Goal: Check status: Check status

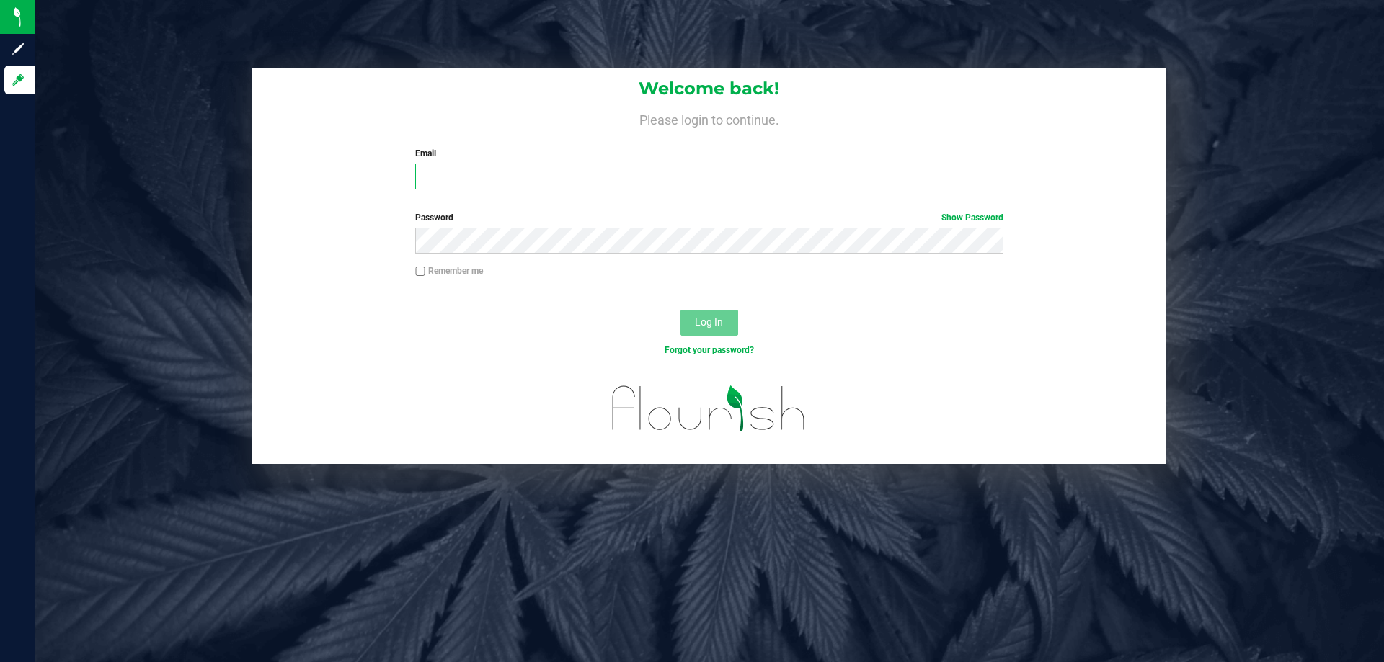
click at [459, 180] on input "Email" at bounding box center [708, 177] width 587 height 26
type input "[EMAIL_ADDRESS][DOMAIN_NAME]"
click at [561, 339] on div "Log In" at bounding box center [709, 327] width 914 height 48
click at [711, 311] on button "Log In" at bounding box center [709, 323] width 58 height 26
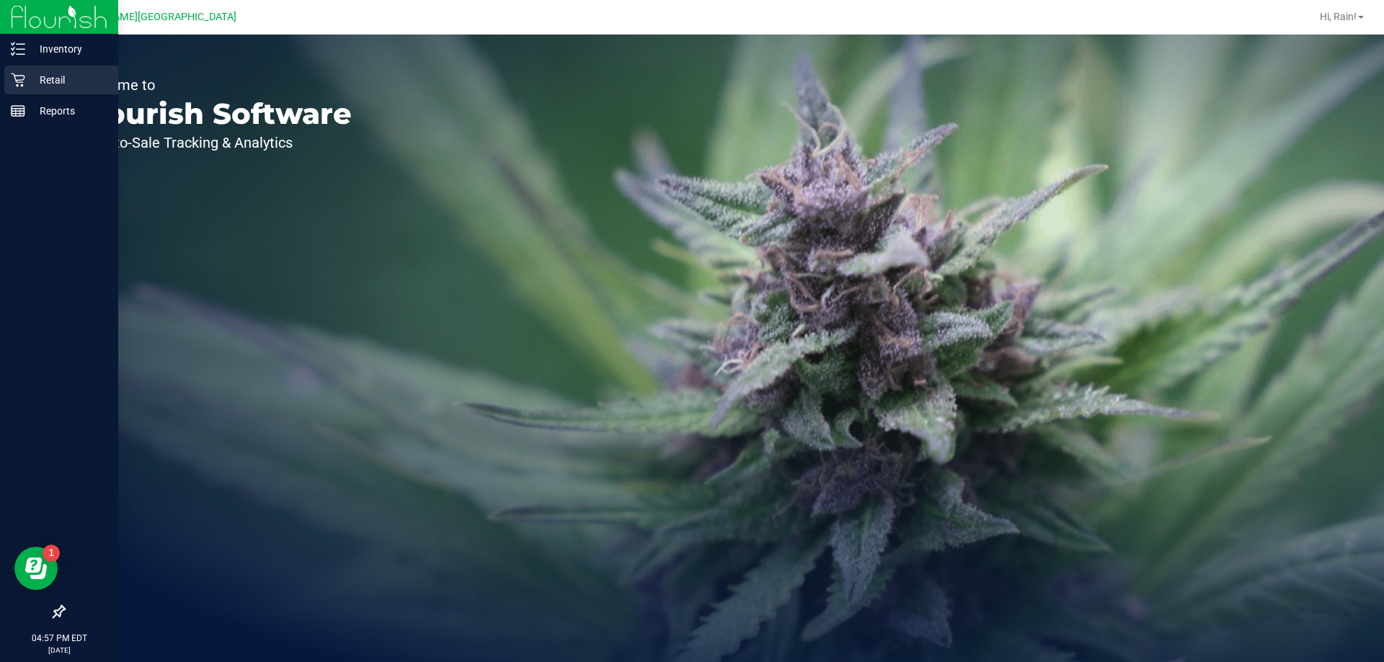
click at [56, 74] on p "Retail" at bounding box center [68, 79] width 86 height 17
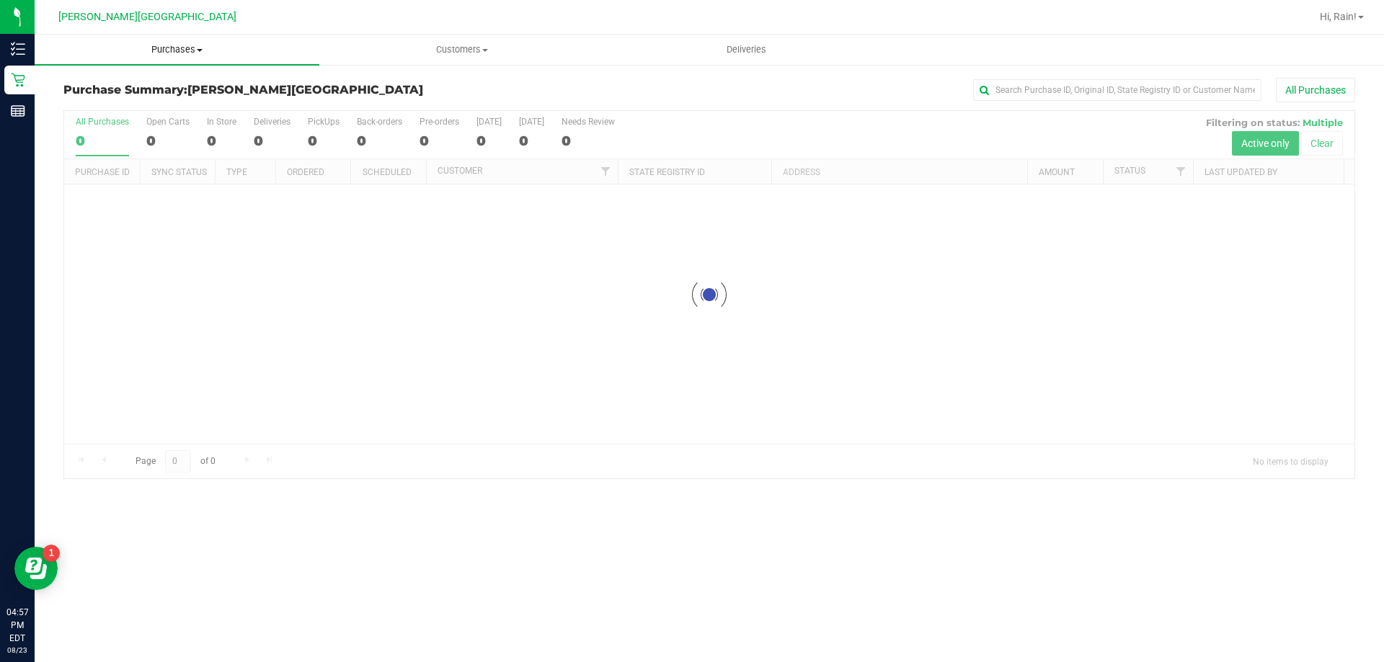
click at [175, 48] on span "Purchases" at bounding box center [177, 49] width 285 height 13
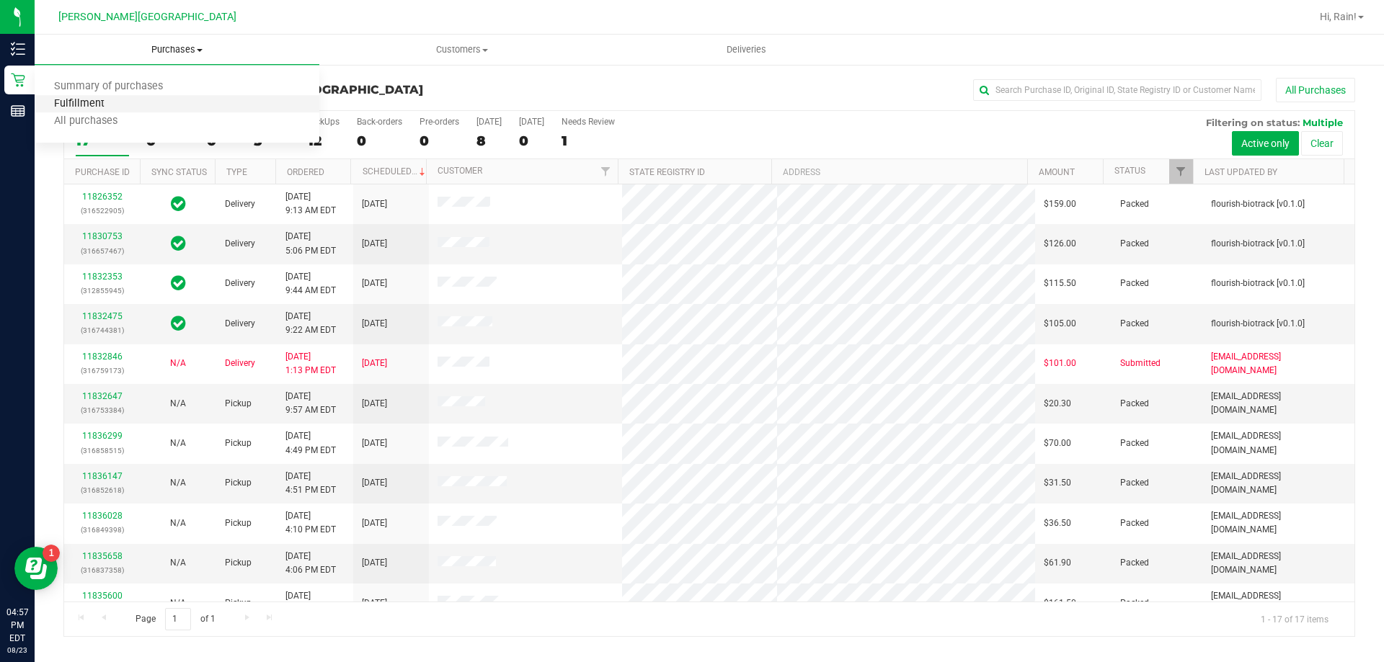
click at [89, 104] on span "Fulfillment" at bounding box center [79, 104] width 89 height 12
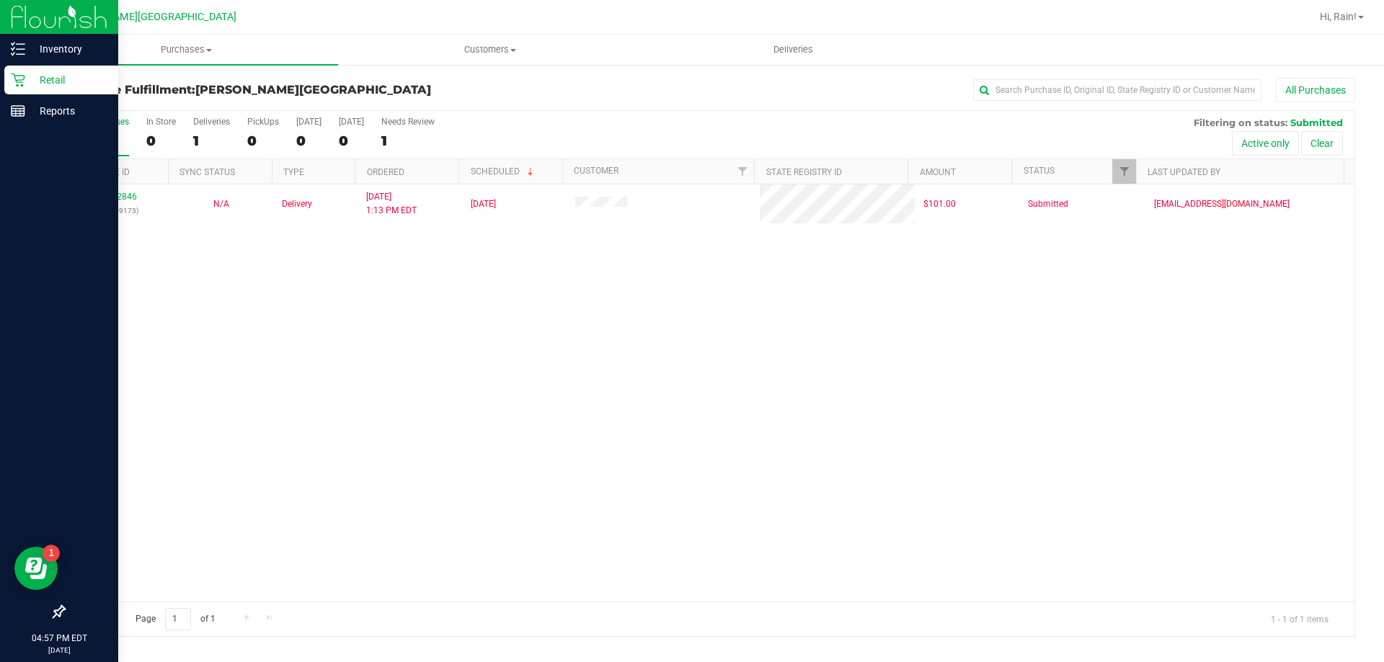
click at [69, 84] on p "Retail" at bounding box center [68, 79] width 86 height 17
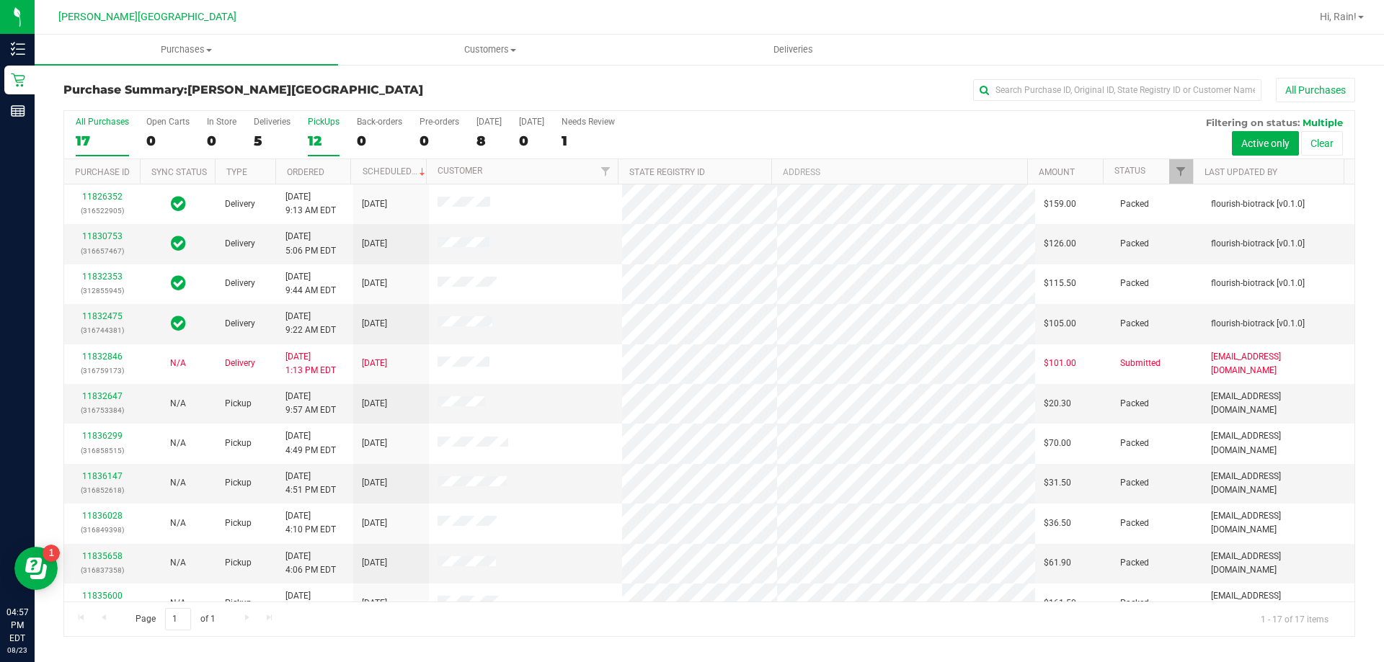
click at [315, 138] on div "12" at bounding box center [324, 141] width 32 height 17
click at [0, 0] on input "PickUps 12" at bounding box center [0, 0] width 0 height 0
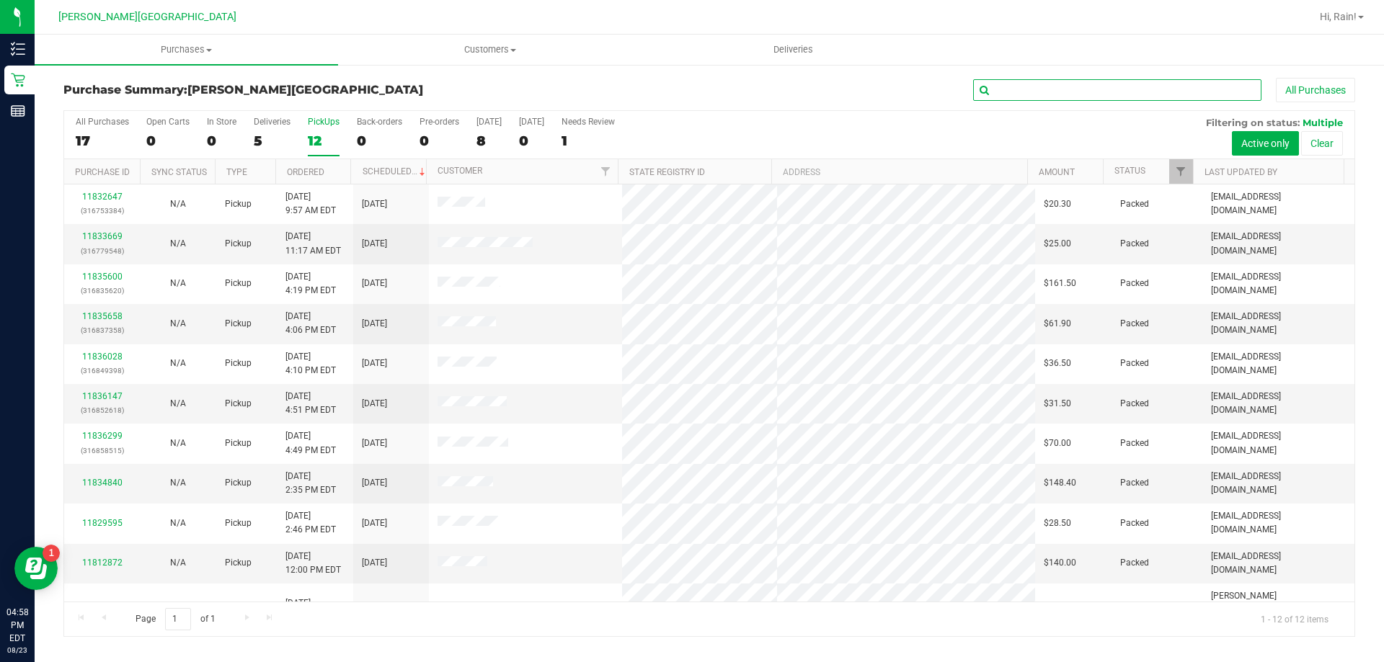
click at [1161, 89] on input "text" at bounding box center [1117, 90] width 288 height 22
click at [1160, 84] on input "text" at bounding box center [1117, 90] width 288 height 22
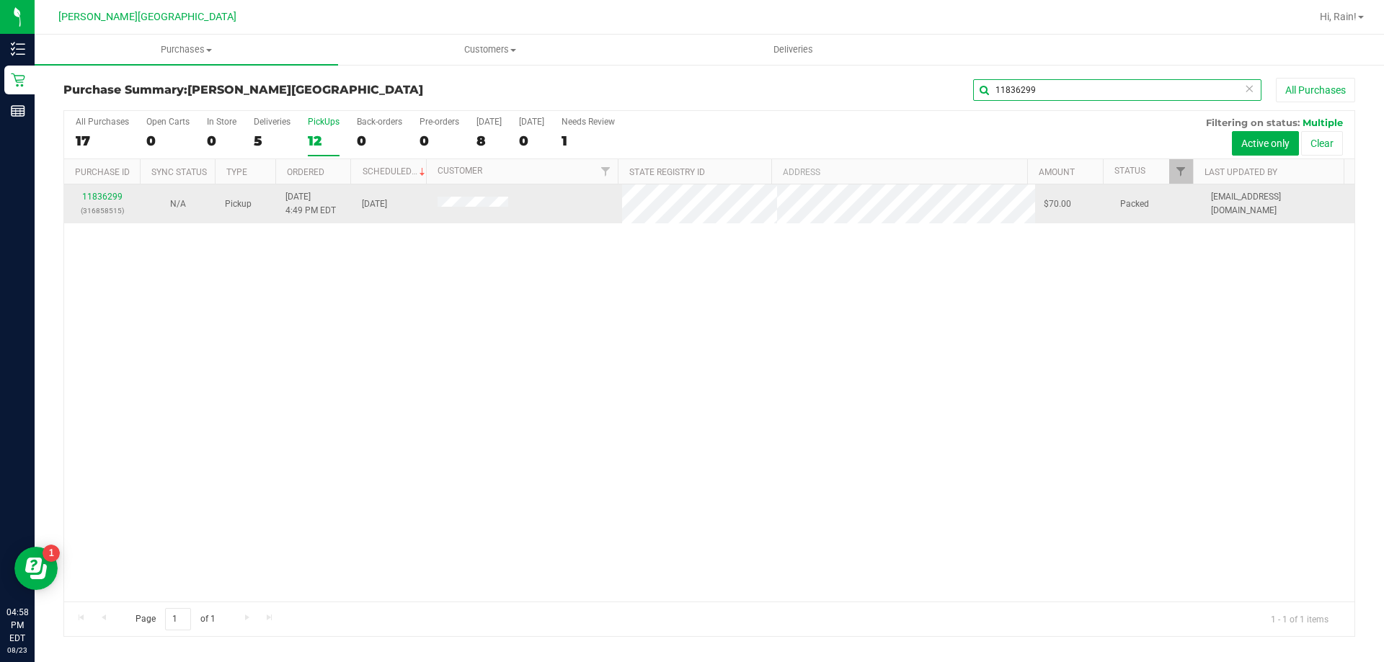
type input "11836299"
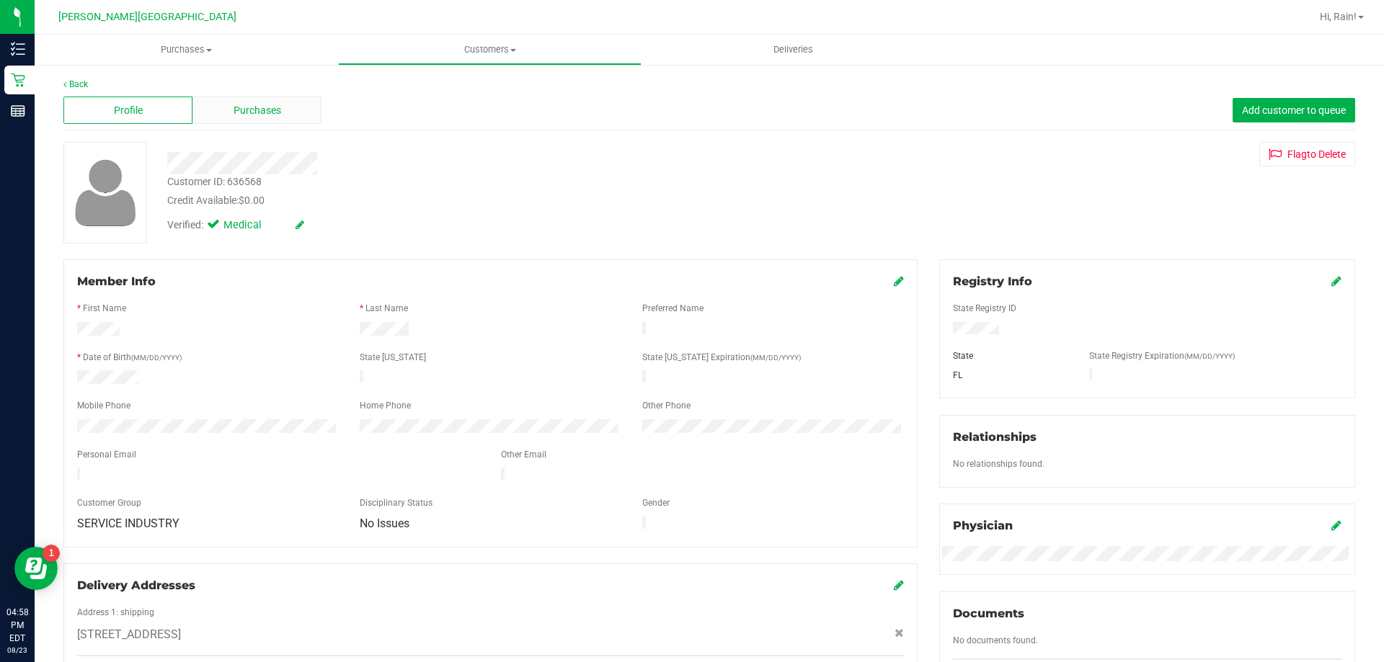
click at [228, 117] on div "Purchases" at bounding box center [256, 110] width 129 height 27
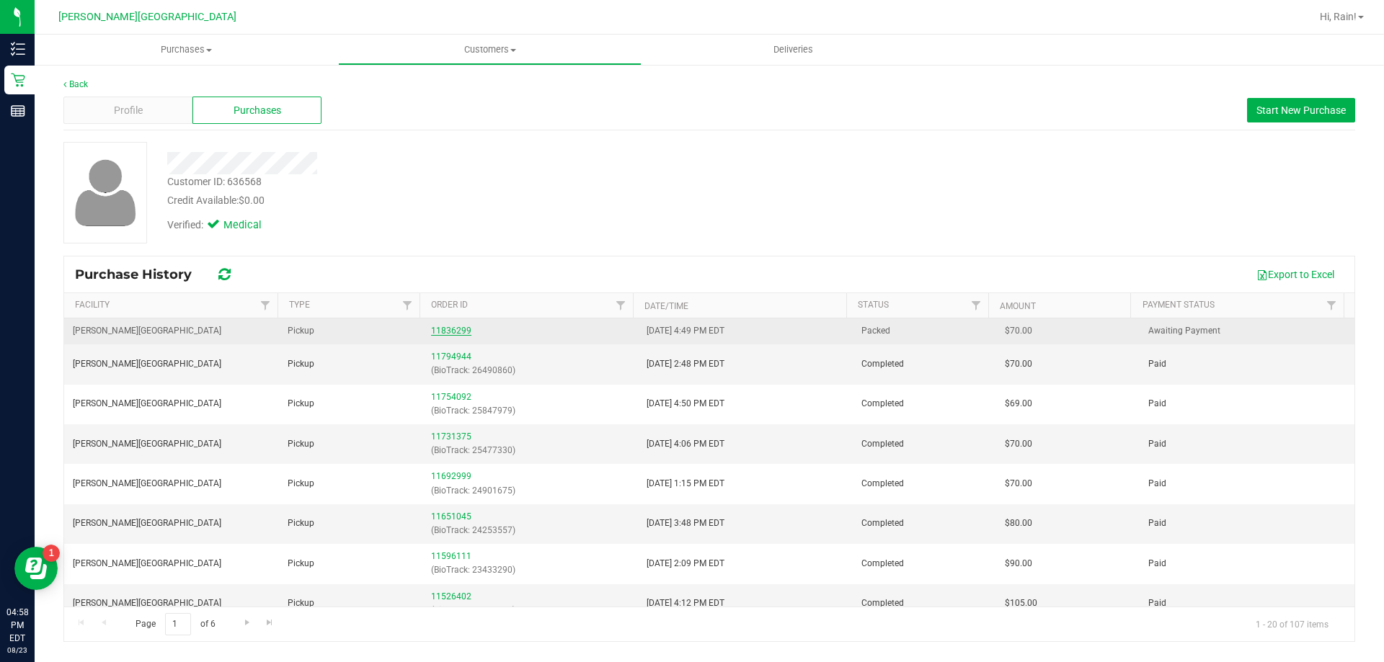
click at [449, 331] on link "11836299" at bounding box center [451, 331] width 40 height 10
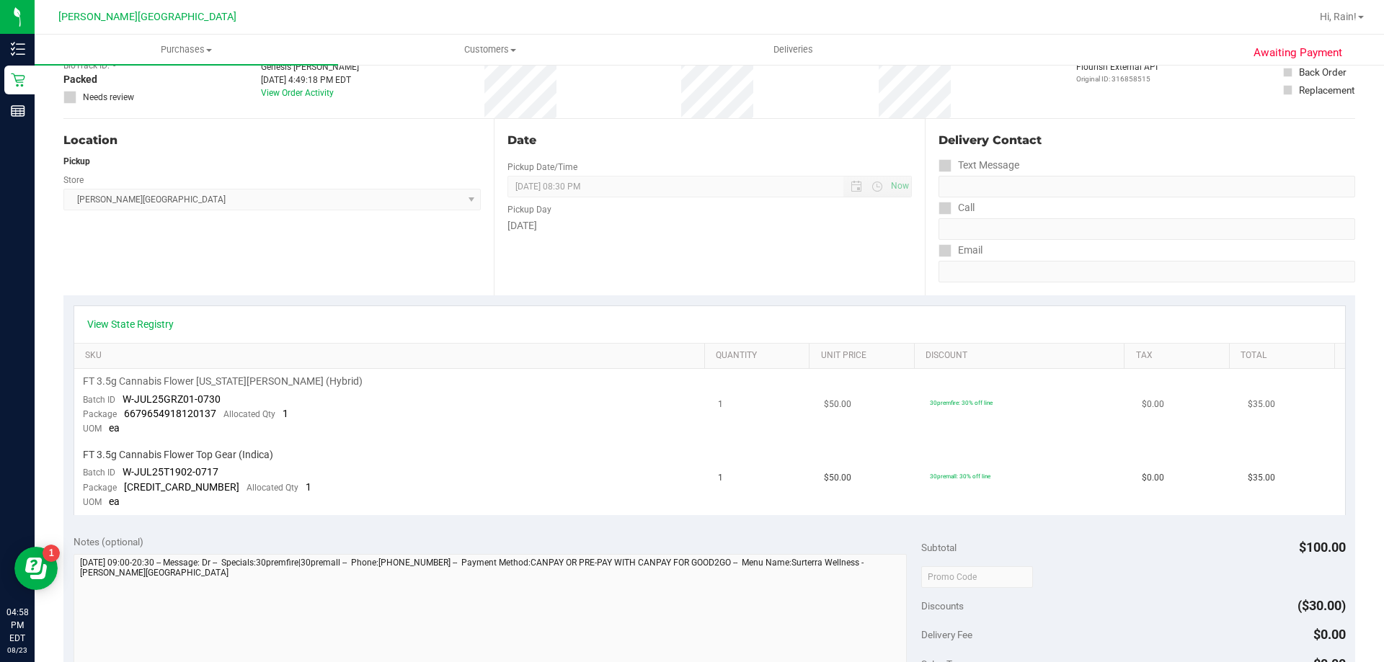
scroll to position [216, 0]
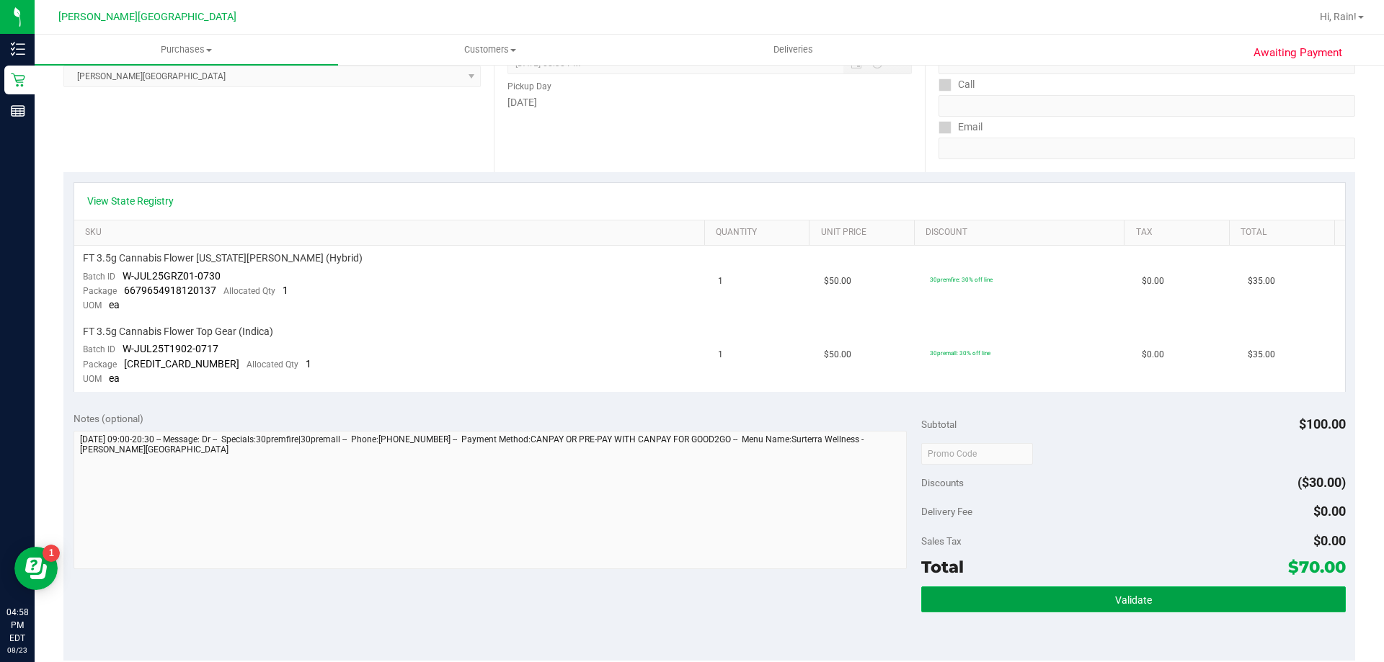
click at [1101, 597] on button "Validate" at bounding box center [1133, 600] width 424 height 26
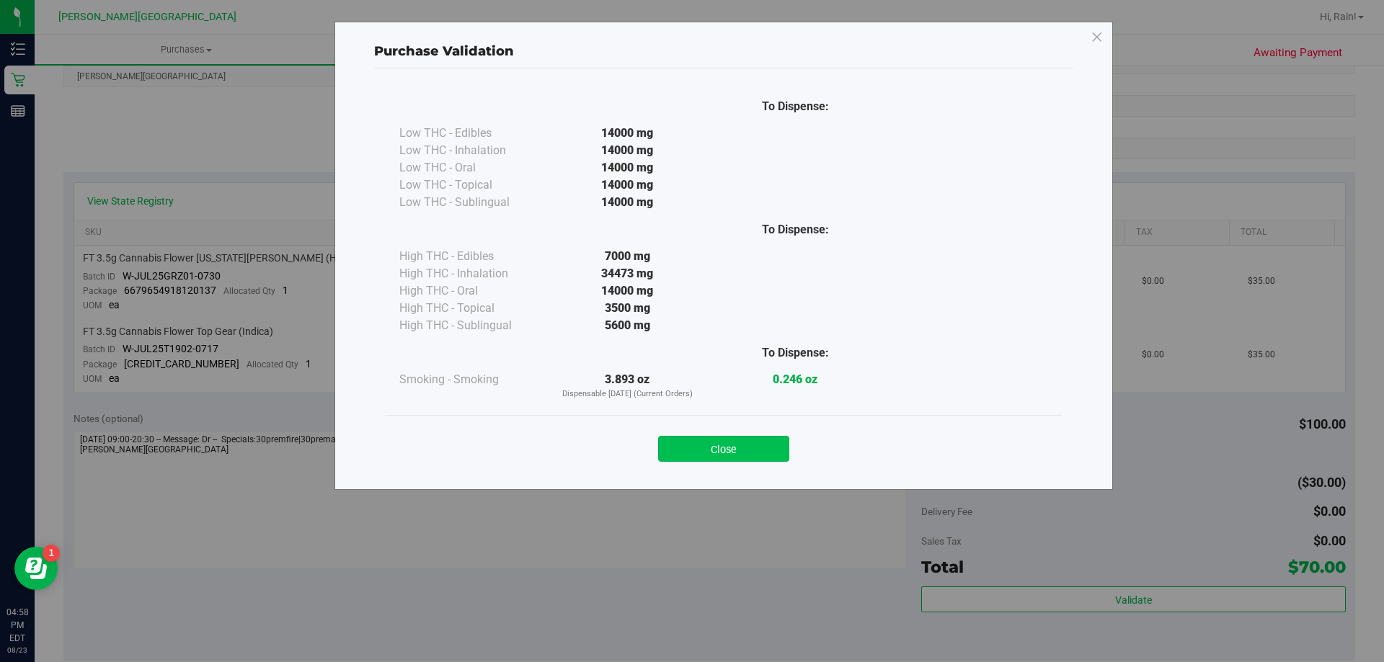
click at [742, 455] on button "Close" at bounding box center [723, 449] width 131 height 26
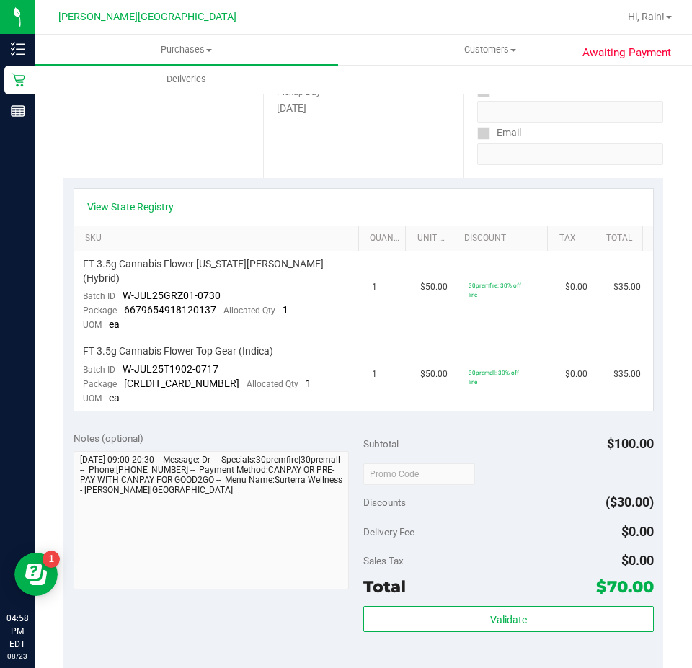
scroll to position [0, 0]
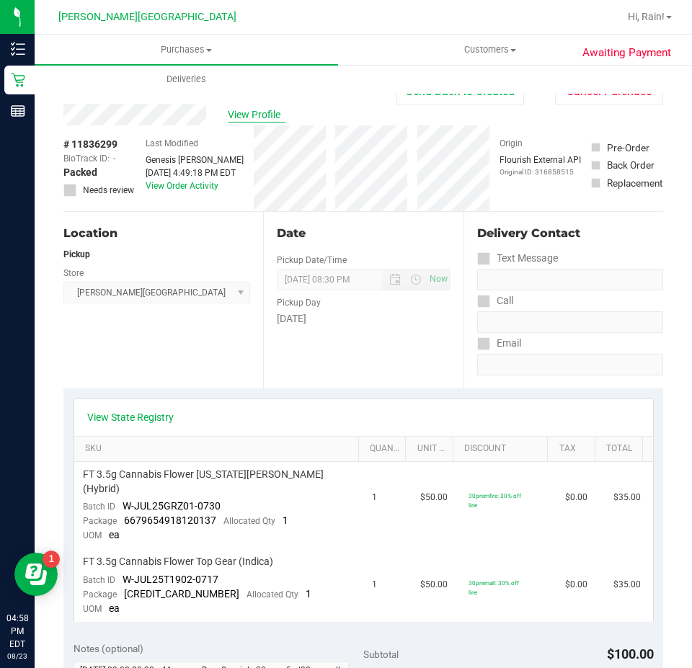
click at [257, 114] on span "View Profile" at bounding box center [257, 114] width 58 height 15
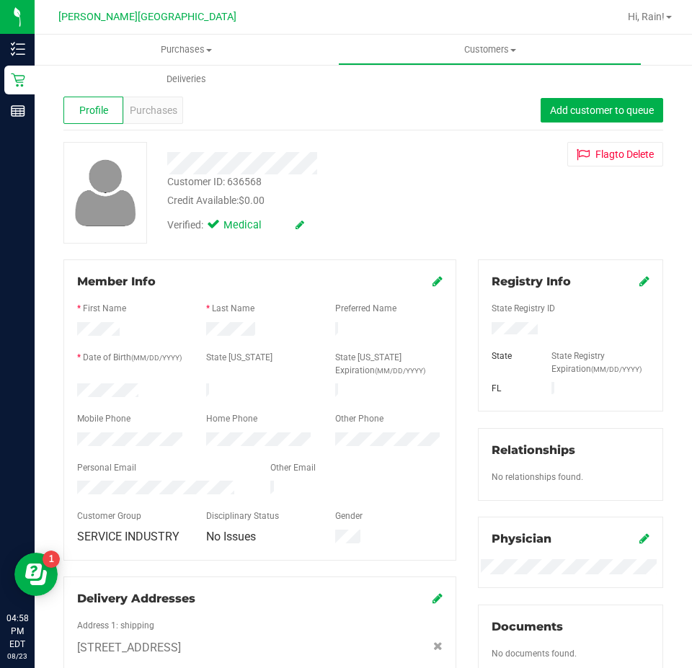
click at [248, 177] on div "Customer ID: 636568" at bounding box center [214, 181] width 94 height 15
copy div "636568"
drag, startPoint x: 655, startPoint y: 195, endPoint x: 395, endPoint y: 215, distance: 261.0
click at [395, 215] on div "Verified: Medical" at bounding box center [311, 224] width 311 height 32
